Goal: Contribute content

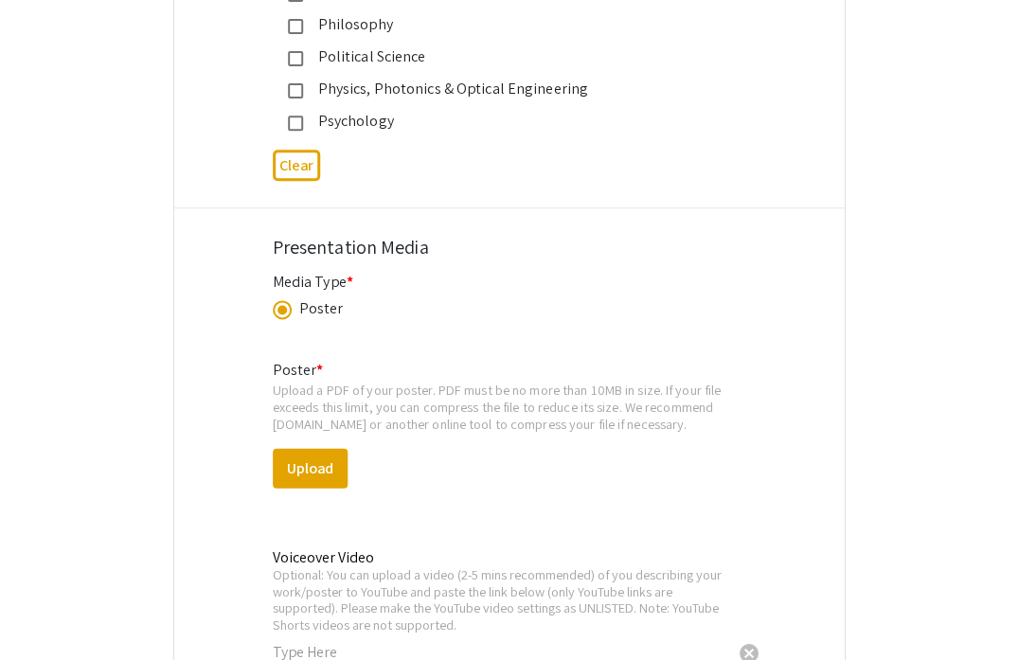
scroll to position [2612, 0]
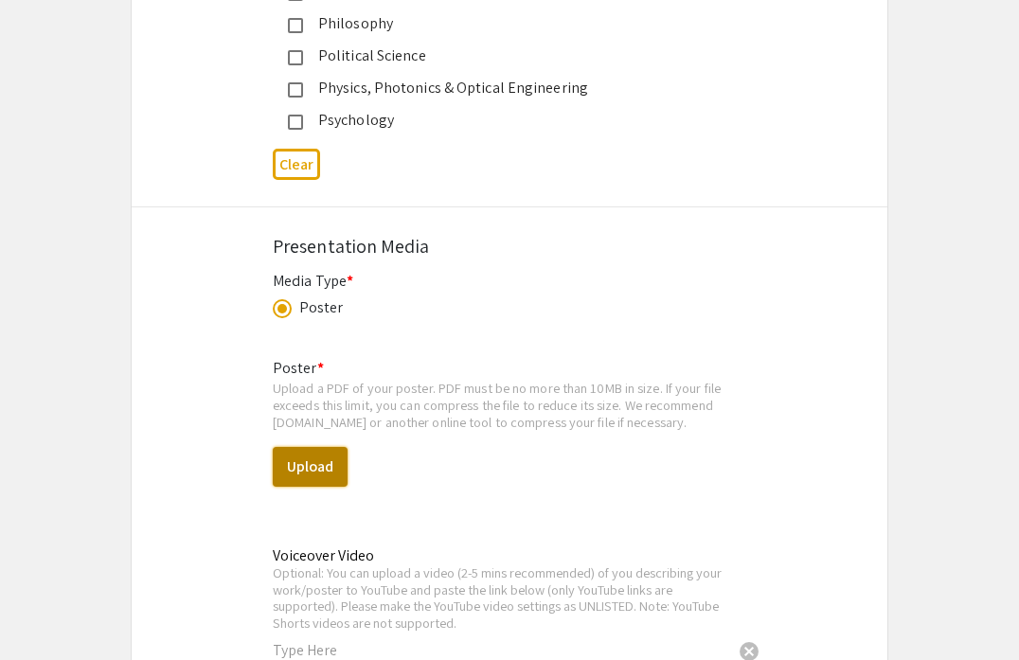
click at [323, 470] on button "Upload" at bounding box center [310, 467] width 75 height 40
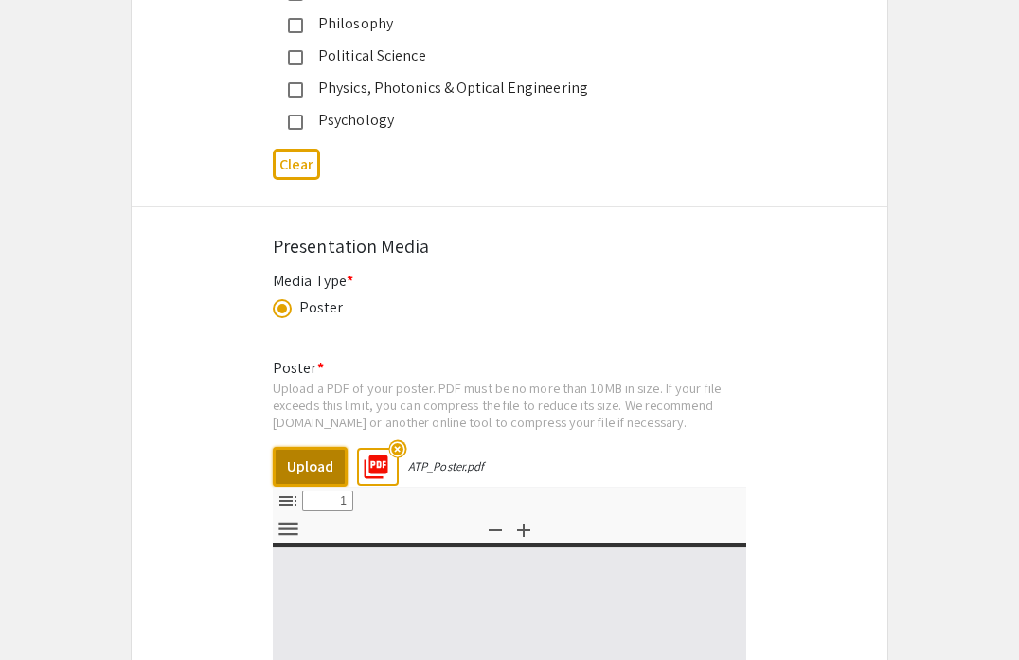
select select "custom"
type input "0"
select select "custom"
type input "1"
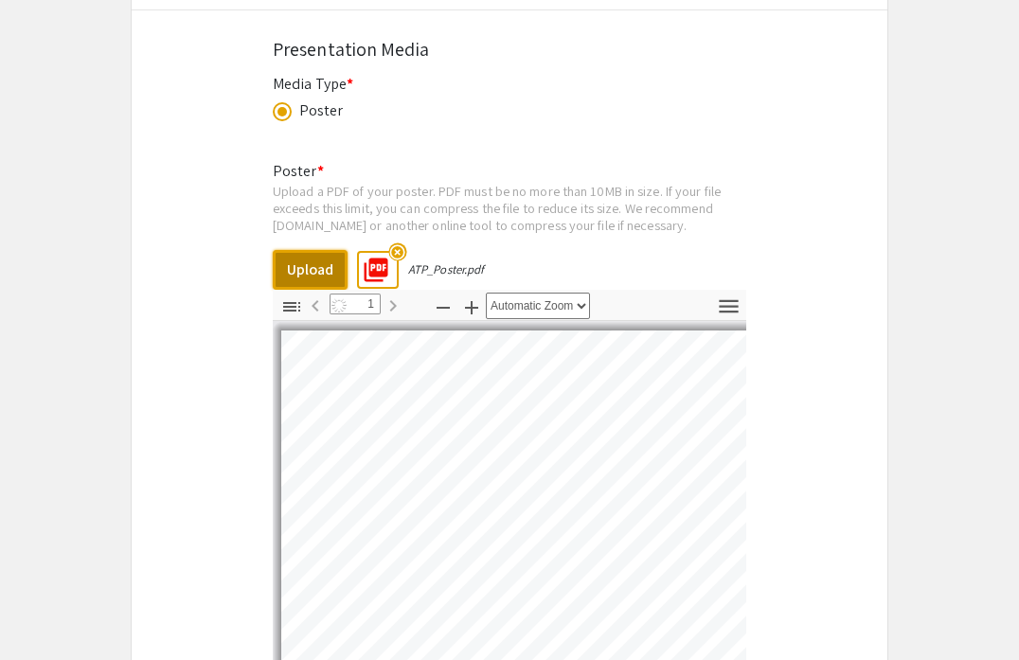
scroll to position [3078, 0]
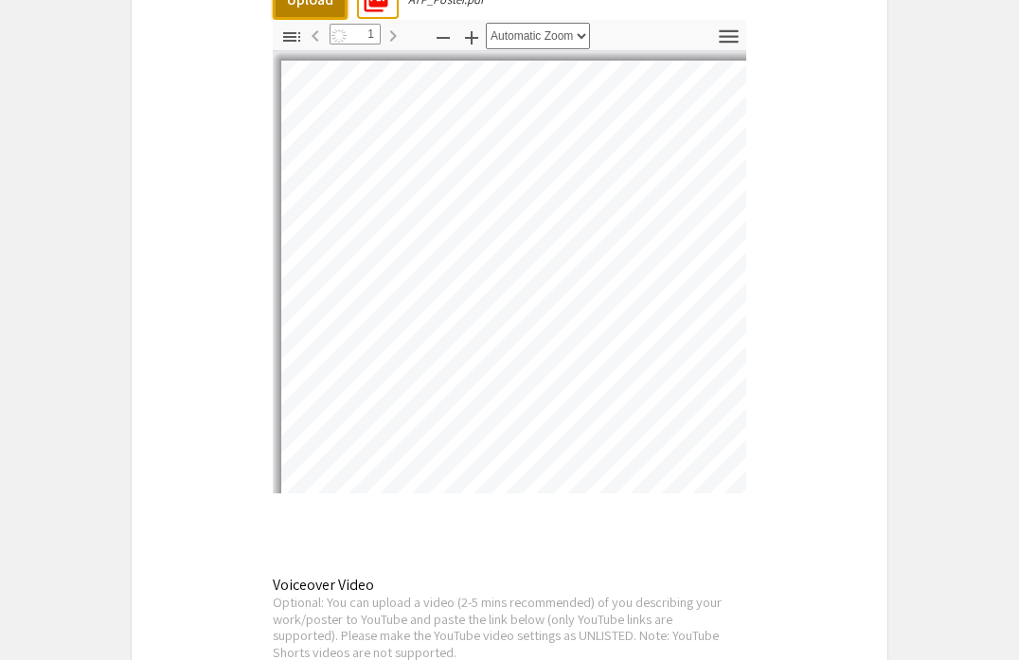
select select "auto"
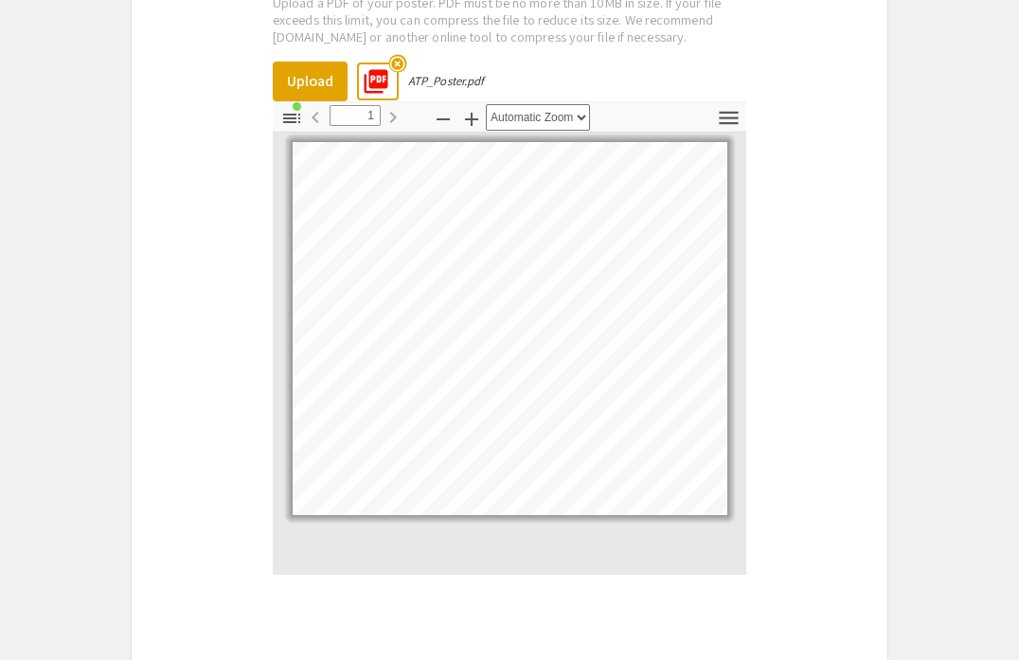
scroll to position [2977, 0]
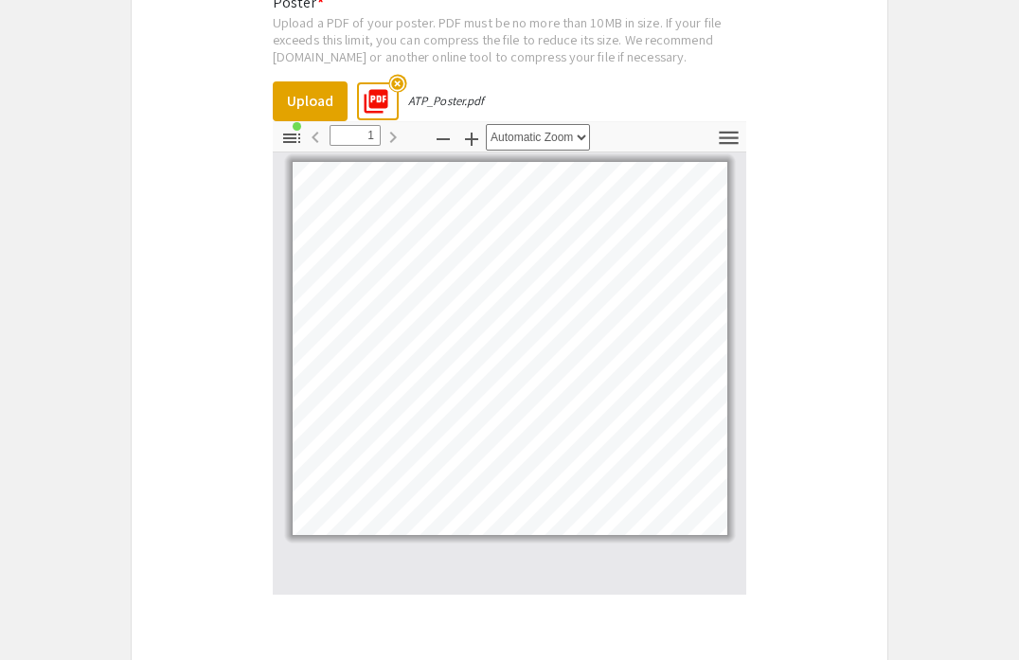
click at [440, 102] on div "ATP_Poster.pdf" at bounding box center [446, 101] width 76 height 16
click at [400, 89] on mat-icon "highlight_off" at bounding box center [397, 84] width 18 height 18
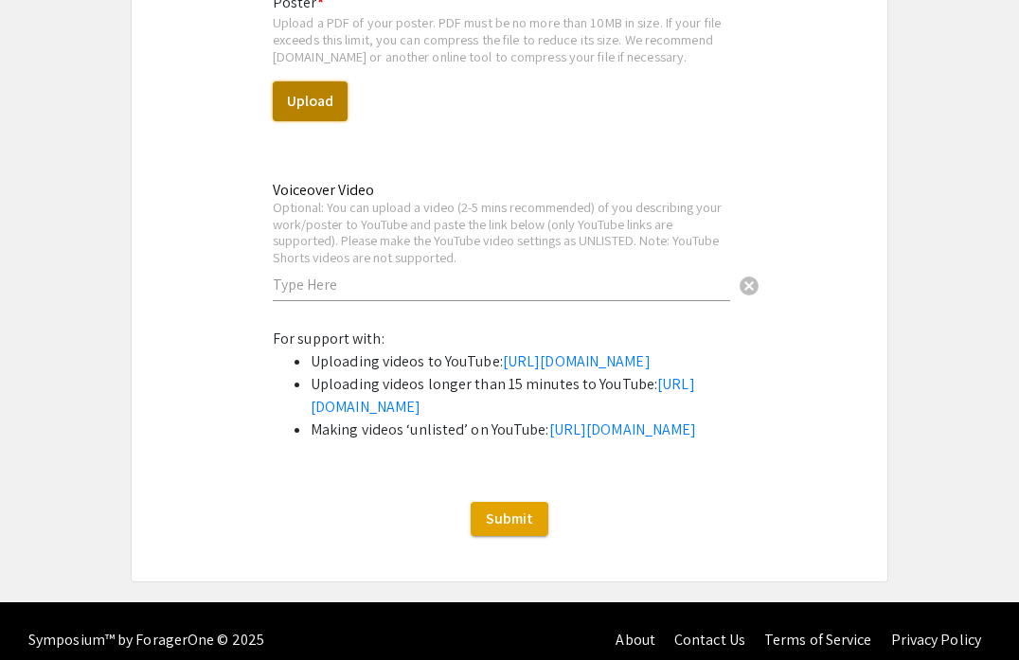
click at [325, 101] on button "Upload" at bounding box center [310, 101] width 75 height 40
select select "custom"
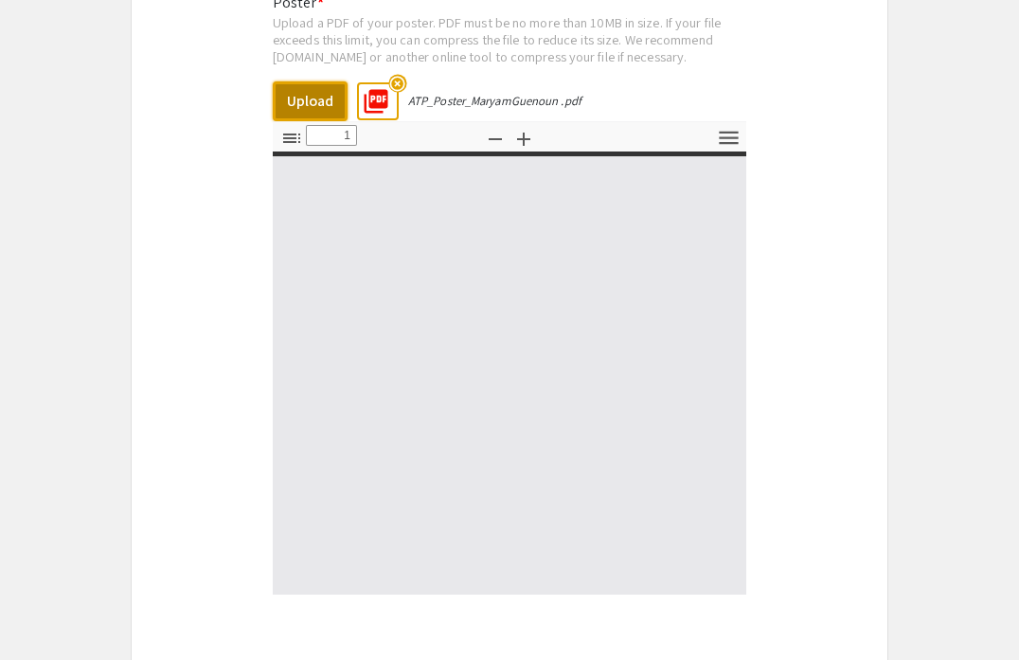
type input "0"
select select "custom"
type input "1"
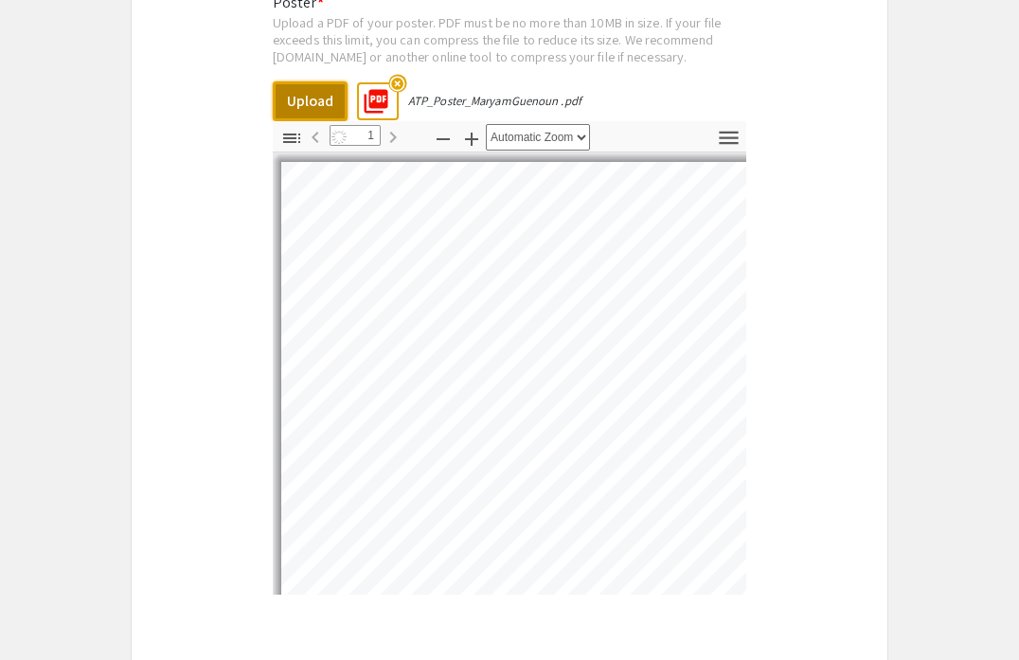
select select "auto"
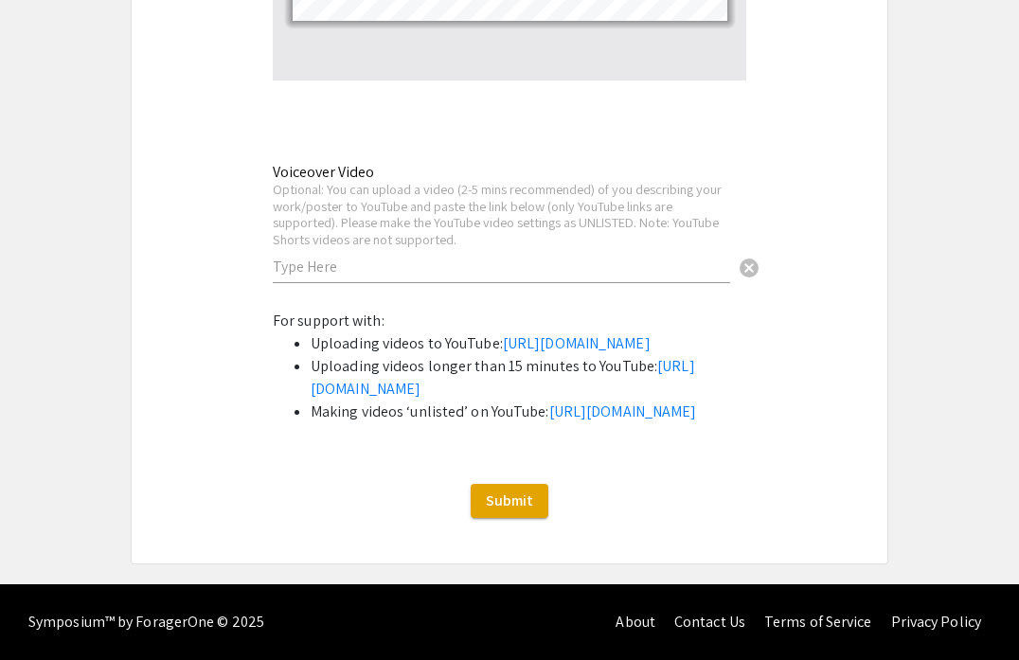
scroll to position [3590, 0]
click at [505, 510] on span "Submit" at bounding box center [509, 500] width 47 height 20
